Goal: Task Accomplishment & Management: Manage account settings

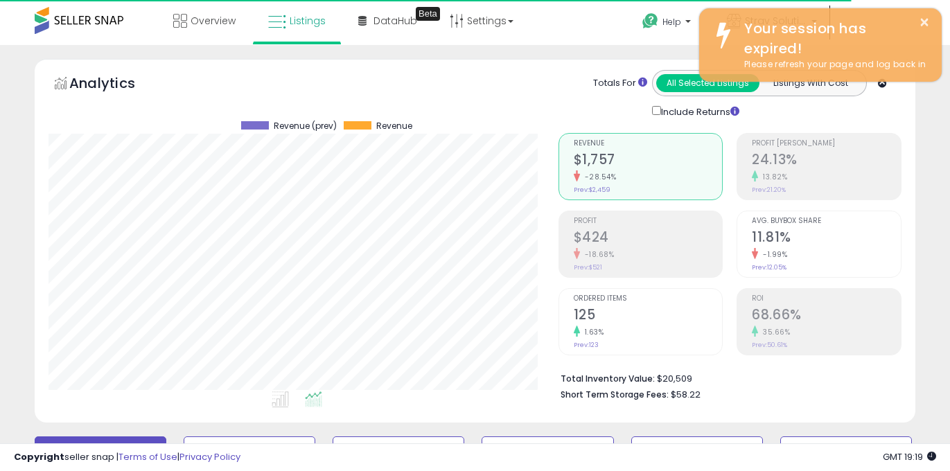
scroll to position [284, 509]
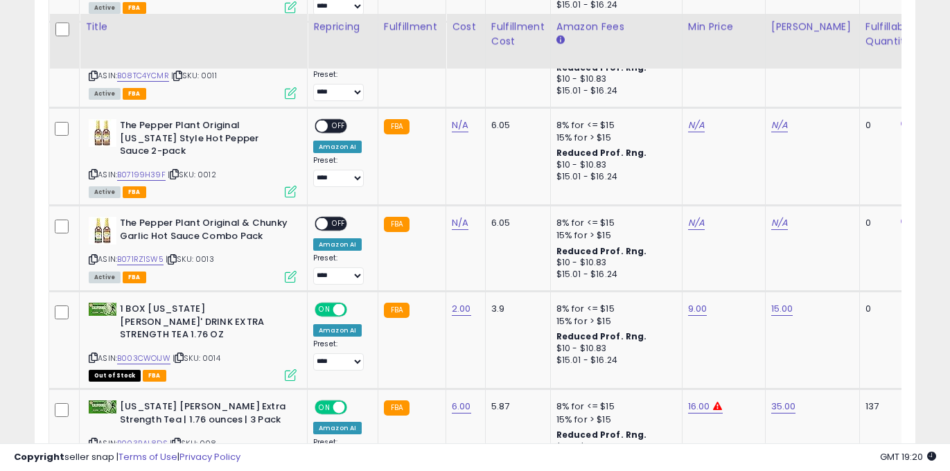
scroll to position [1771, 0]
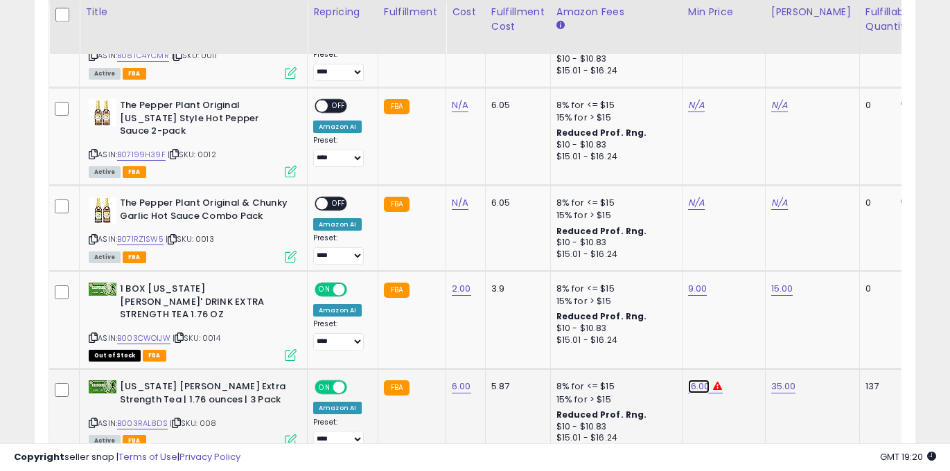
click at [702, 380] on link "16.00" at bounding box center [699, 387] width 22 height 14
type input "*"
type input "*****"
click button "submit" at bounding box center [738, 290] width 24 height 21
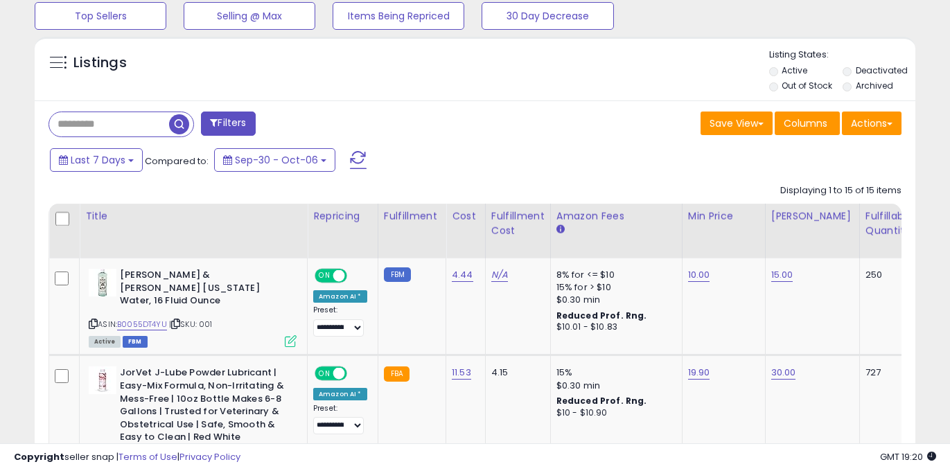
scroll to position [0, 0]
